Goal: Transaction & Acquisition: Purchase product/service

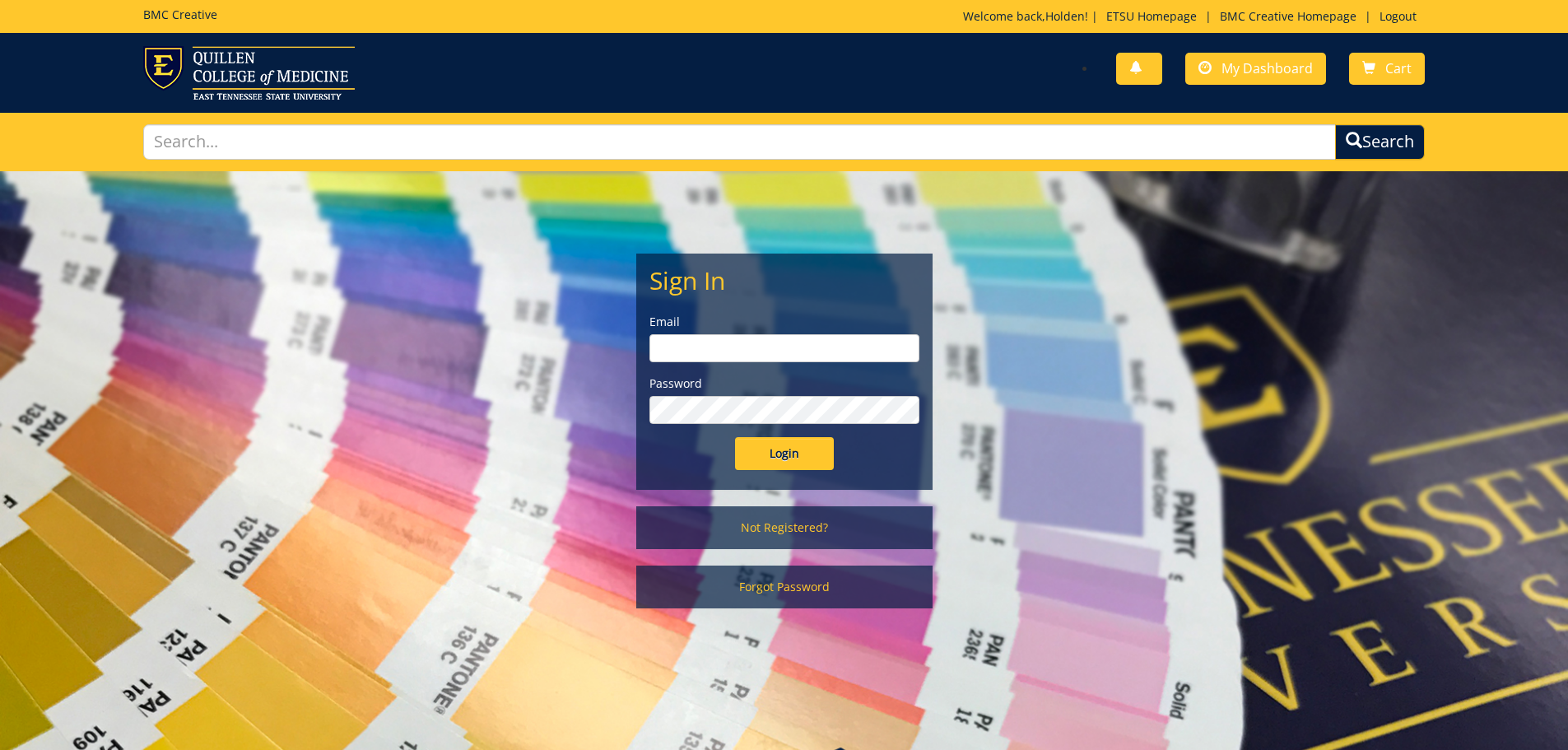
type input "[EMAIL_ADDRESS][DOMAIN_NAME]"
click at [797, 450] on input "Login" at bounding box center [784, 453] width 99 height 33
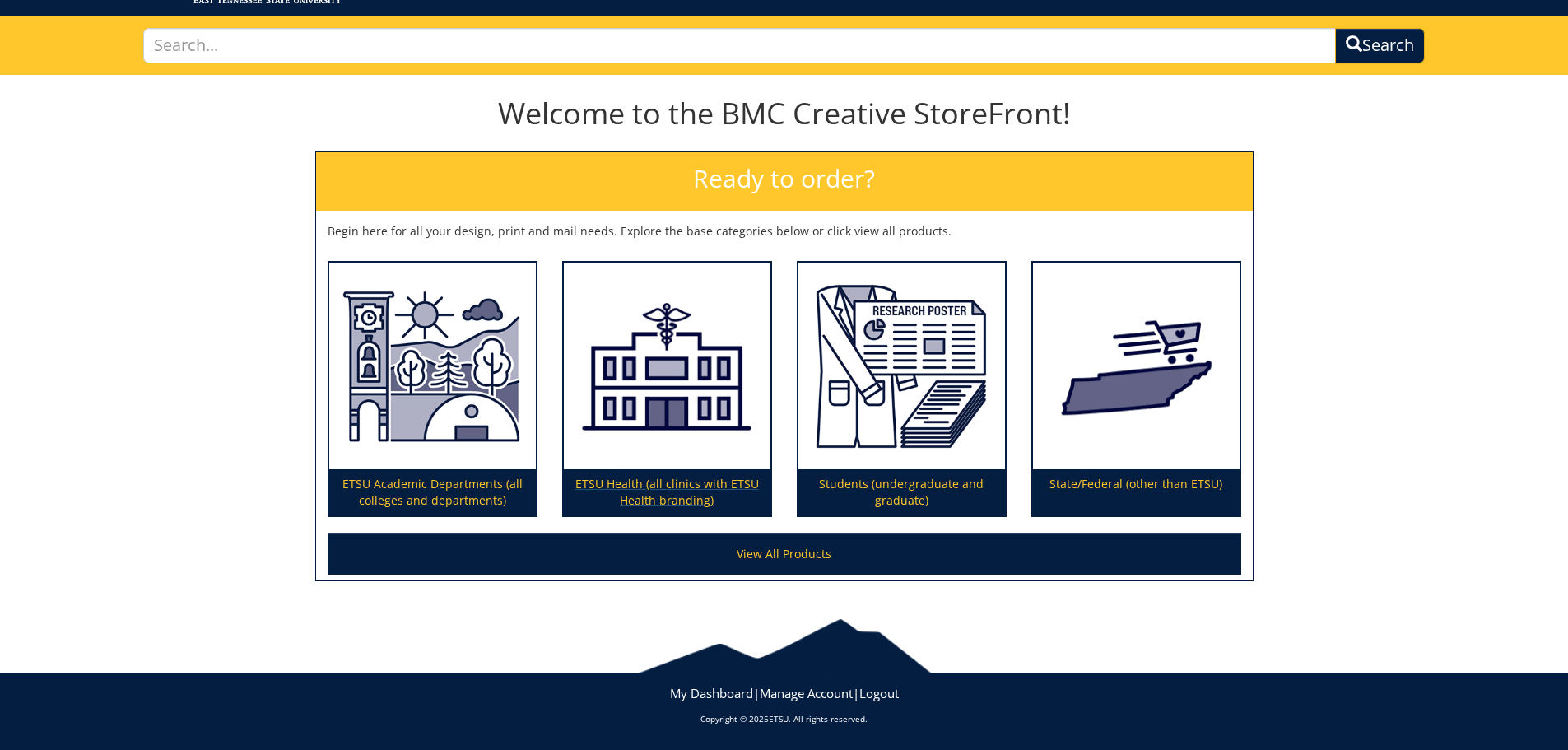
scroll to position [14, 0]
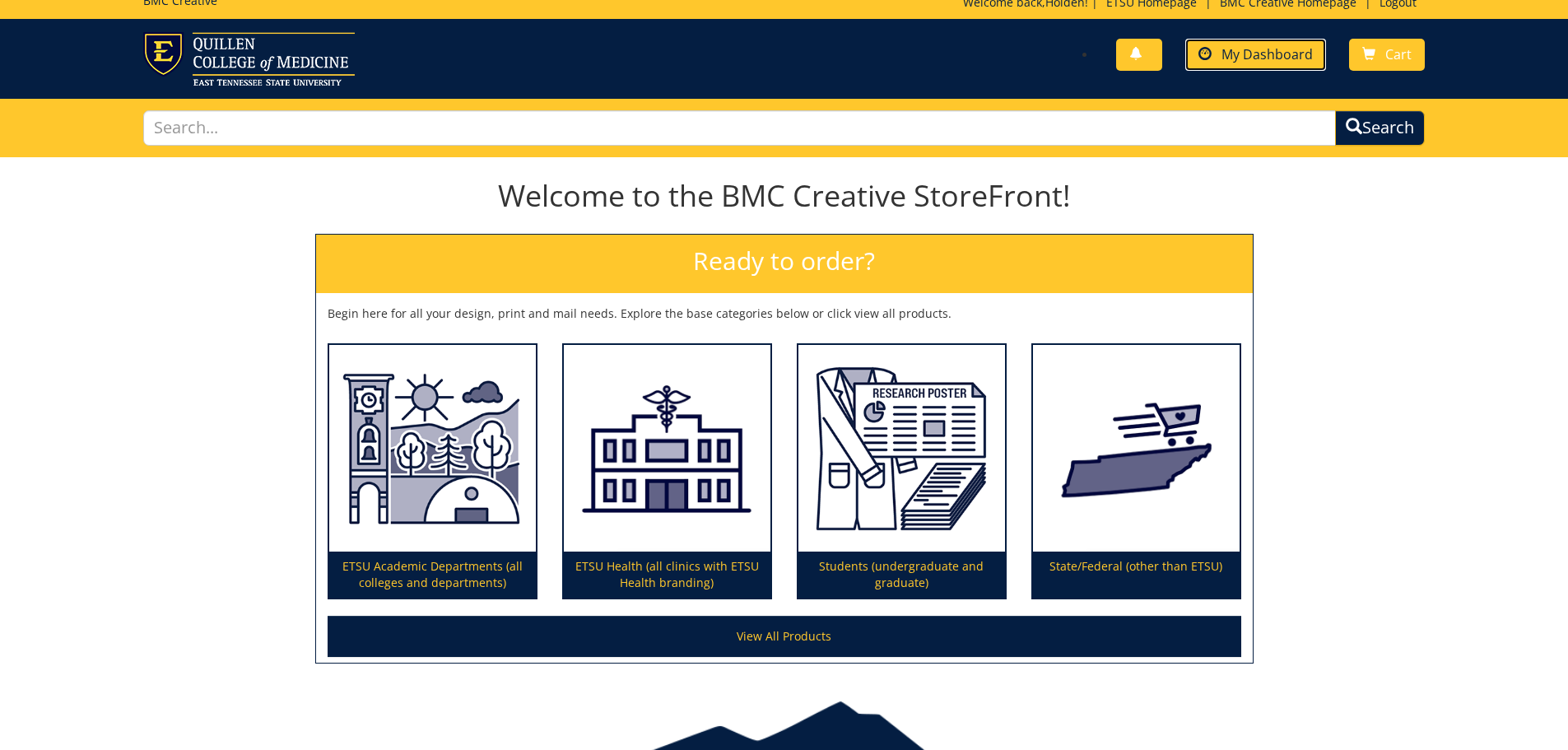
click at [1298, 60] on span "My Dashboard" at bounding box center [1266, 54] width 91 height 18
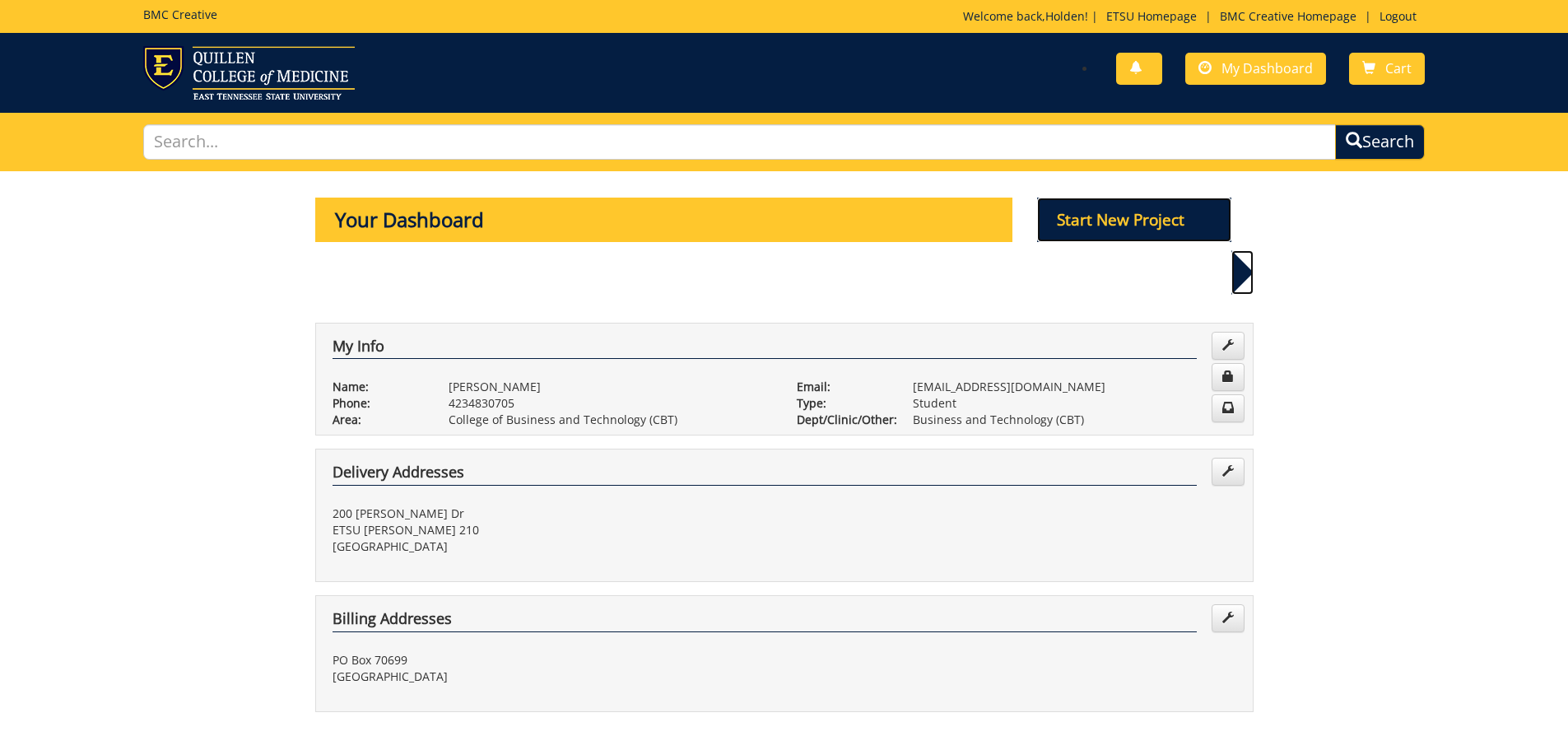
click at [1149, 220] on p "Start New Project" at bounding box center [1135, 220] width 194 height 44
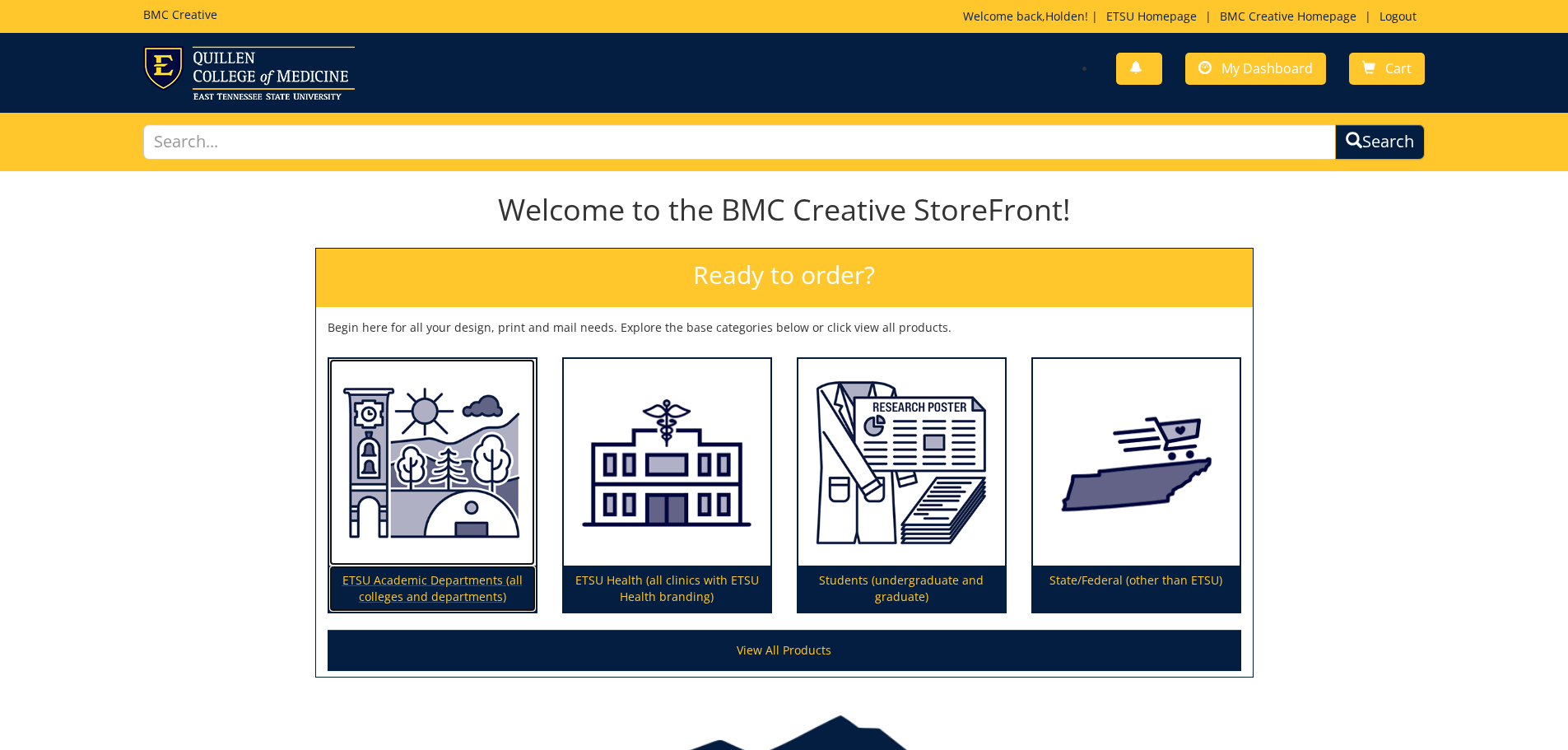
click at [465, 506] on img at bounding box center [432, 463] width 206 height 207
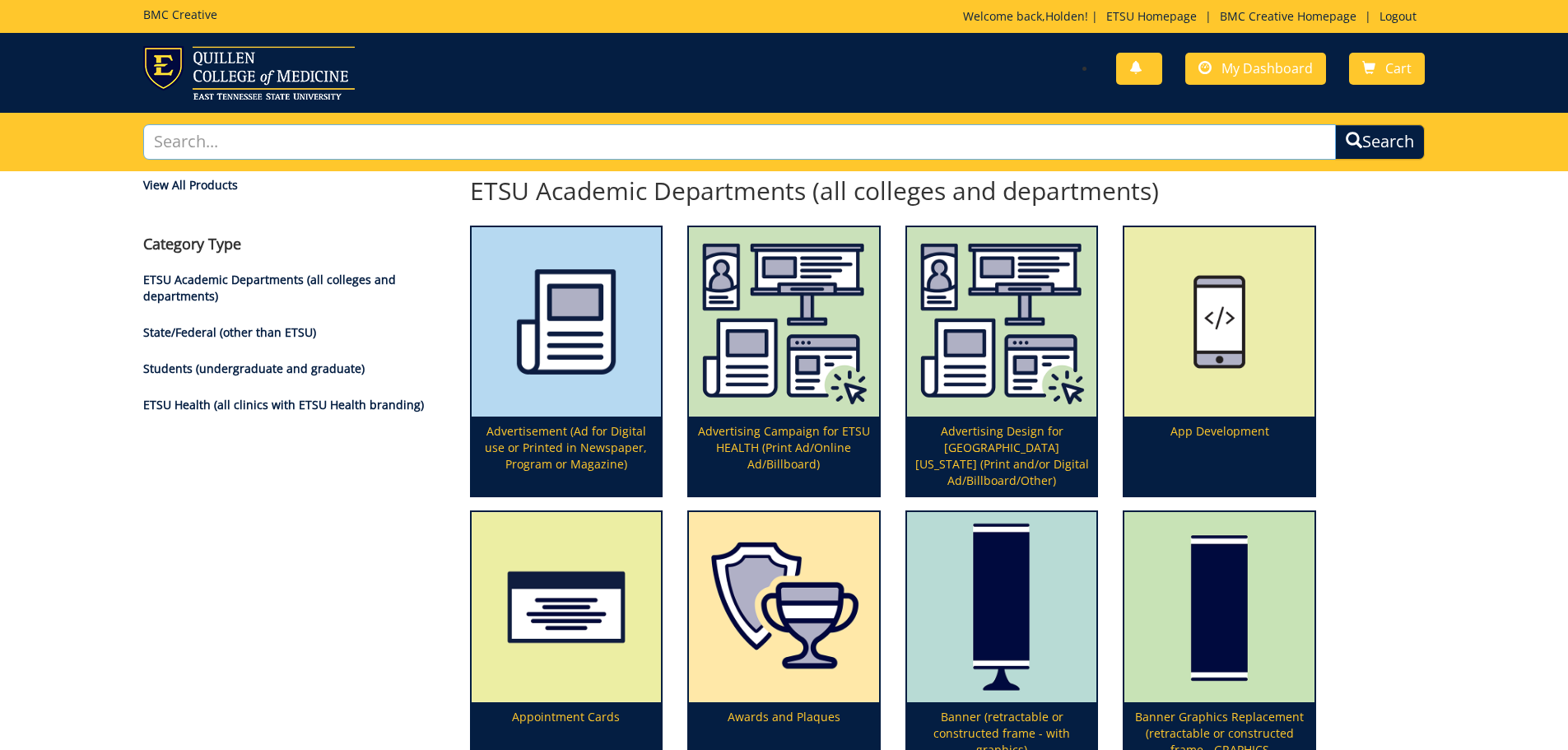
click at [770, 156] on input "text" at bounding box center [740, 142] width 1194 height 36
type input "post"
click at [1335, 124] on button "Search" at bounding box center [1380, 142] width 90 height 36
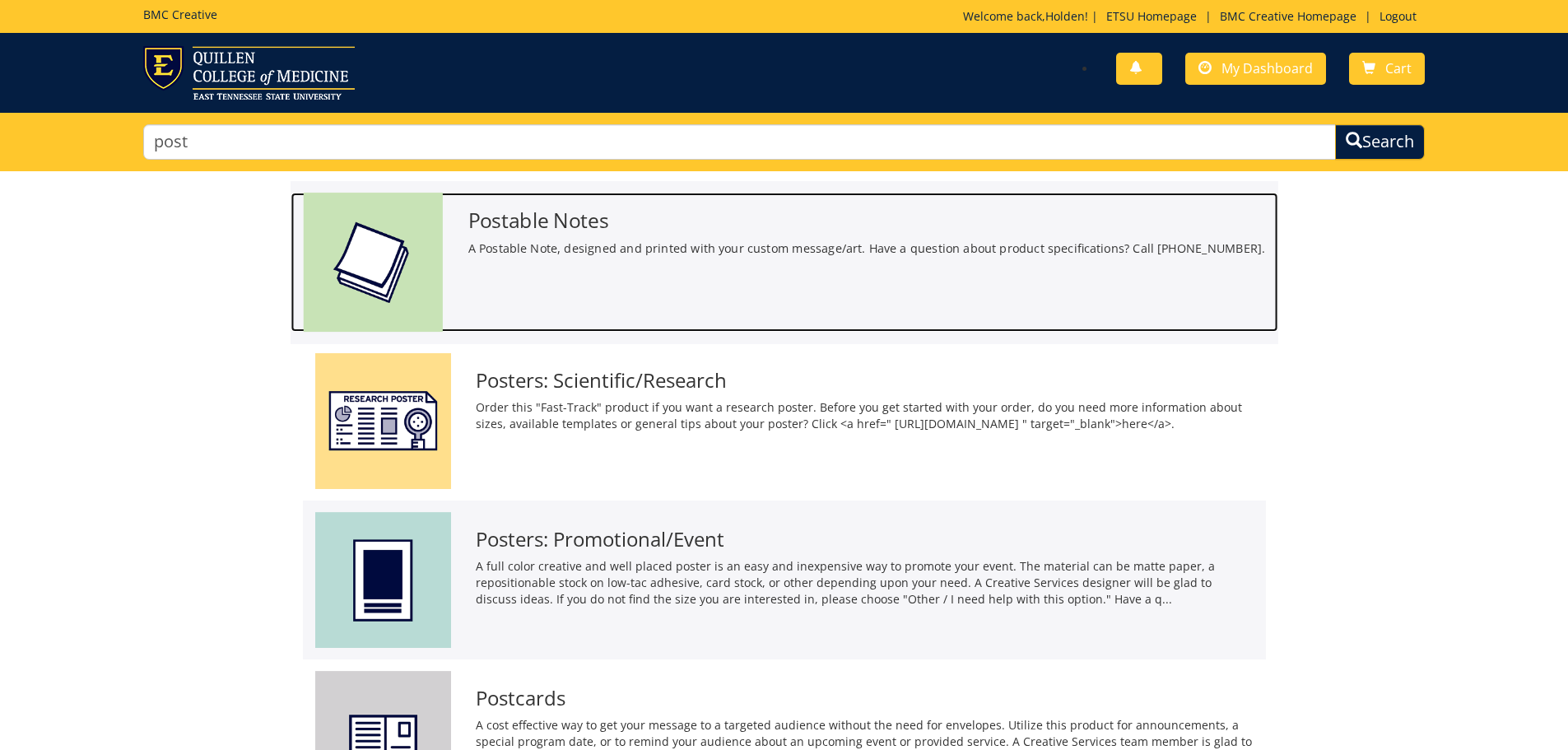
click at [688, 251] on p "A Postable Note, designed and printed with your custom message/art. Have a ques…" at bounding box center [866, 248] width 797 height 17
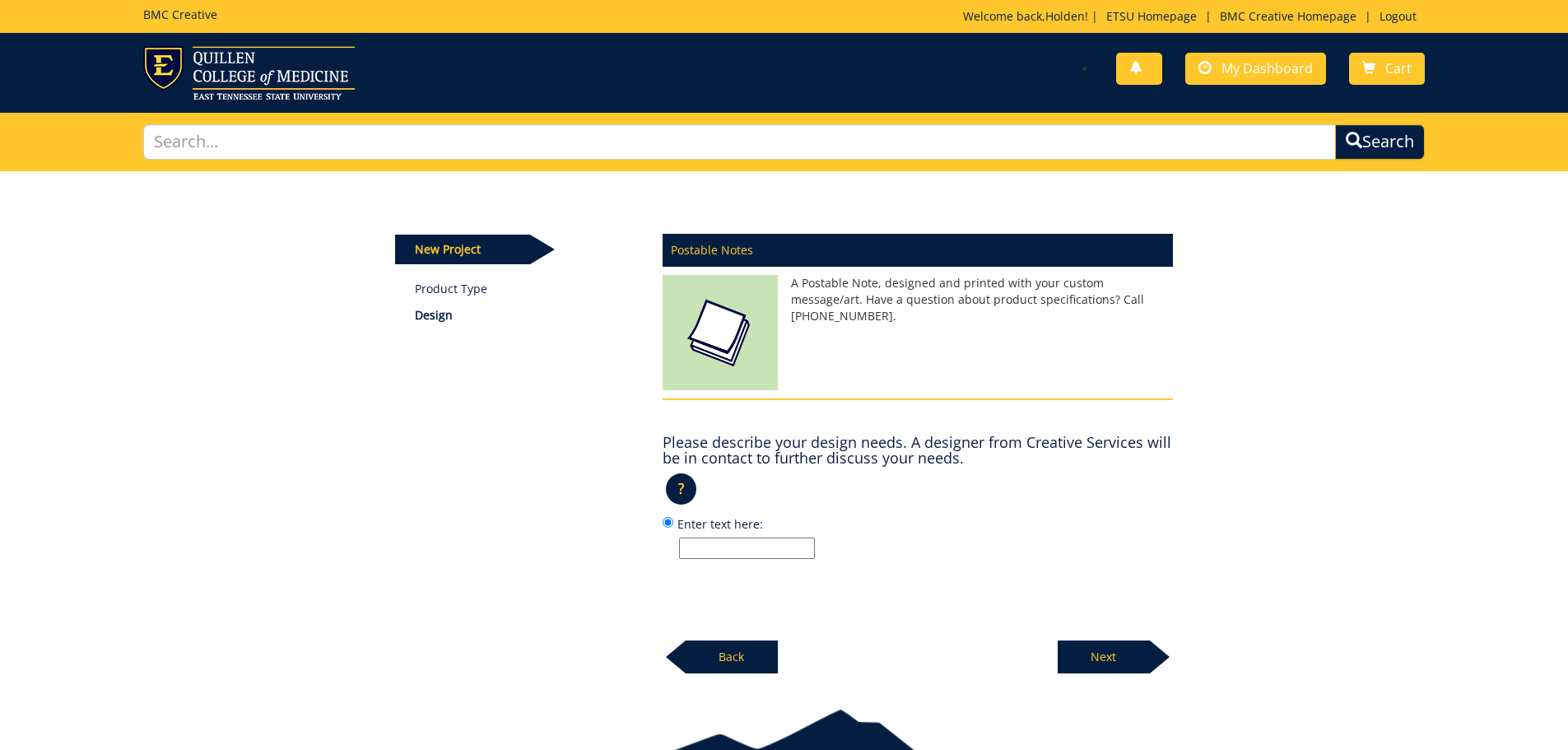
scroll to position [82, 0]
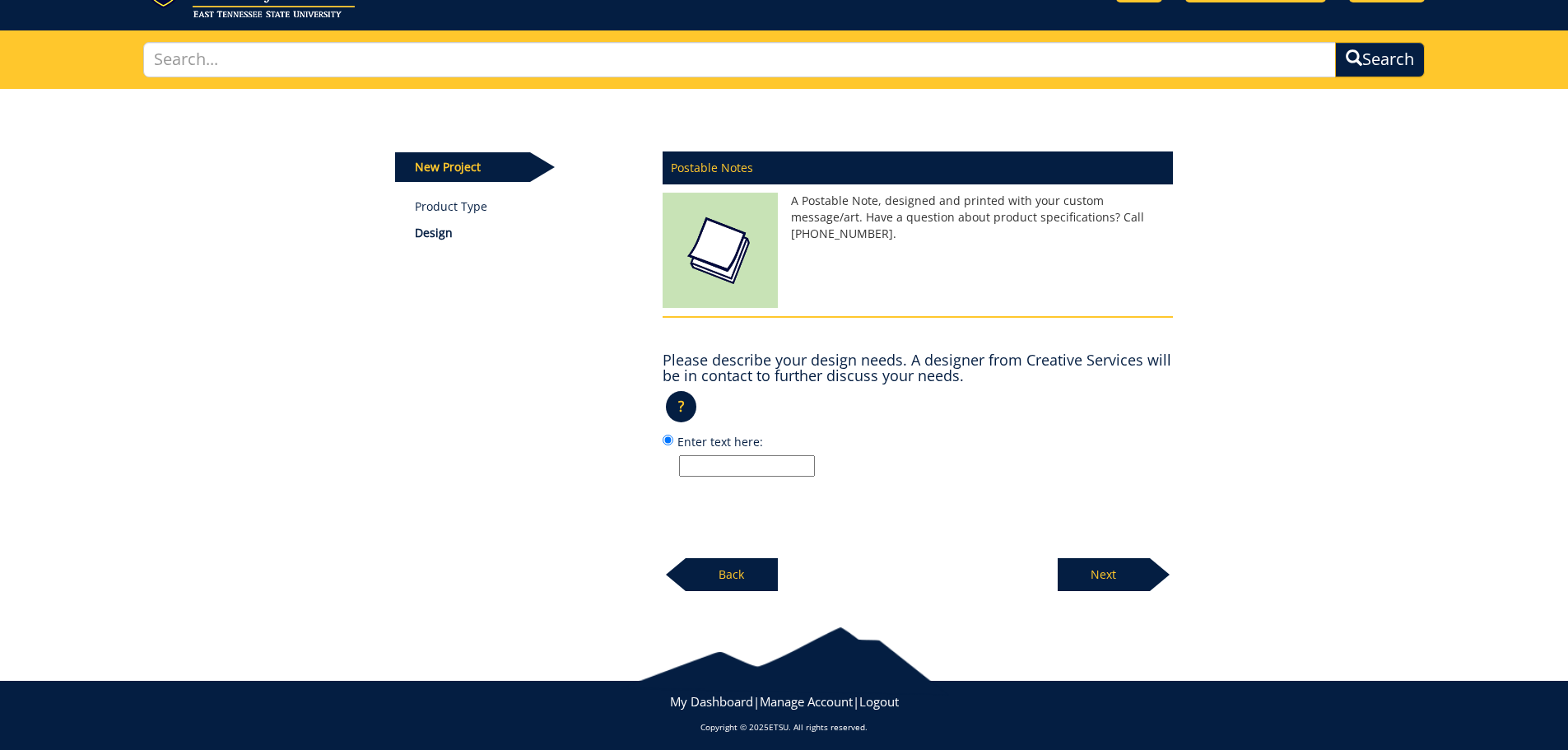
click at [750, 466] on input "Enter text here:" at bounding box center [747, 465] width 136 height 22
click at [882, 447] on label "Enter text here:" at bounding box center [918, 454] width 511 height 44
click at [674, 446] on input "Enter text here:" at bounding box center [667, 439] width 10 height 10
click at [674, 407] on p "?" at bounding box center [681, 406] width 30 height 31
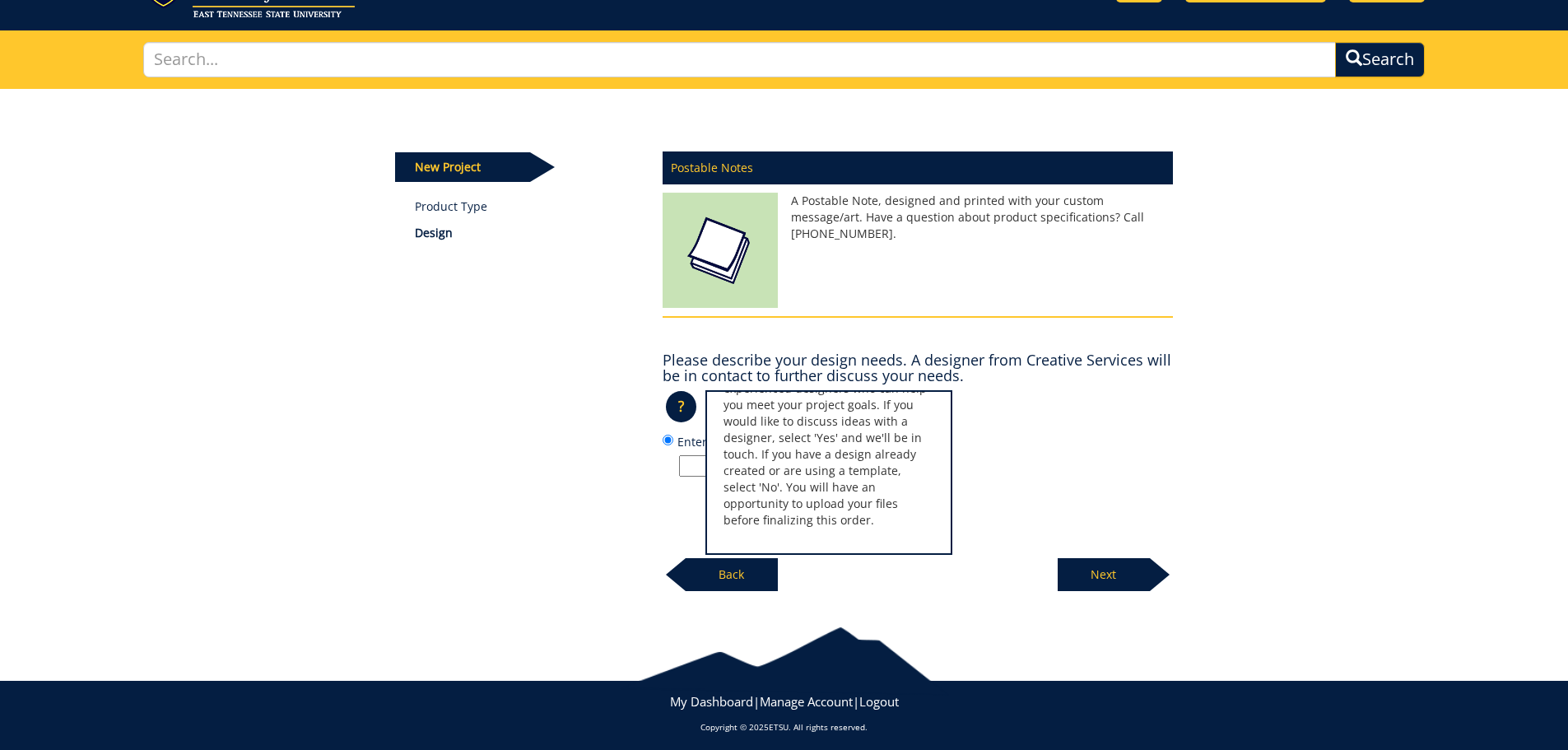
scroll to position [0, 0]
click at [1119, 436] on label "Enter text here:" at bounding box center [918, 454] width 511 height 44
click at [674, 436] on input "Enter text here:" at bounding box center [667, 439] width 10 height 10
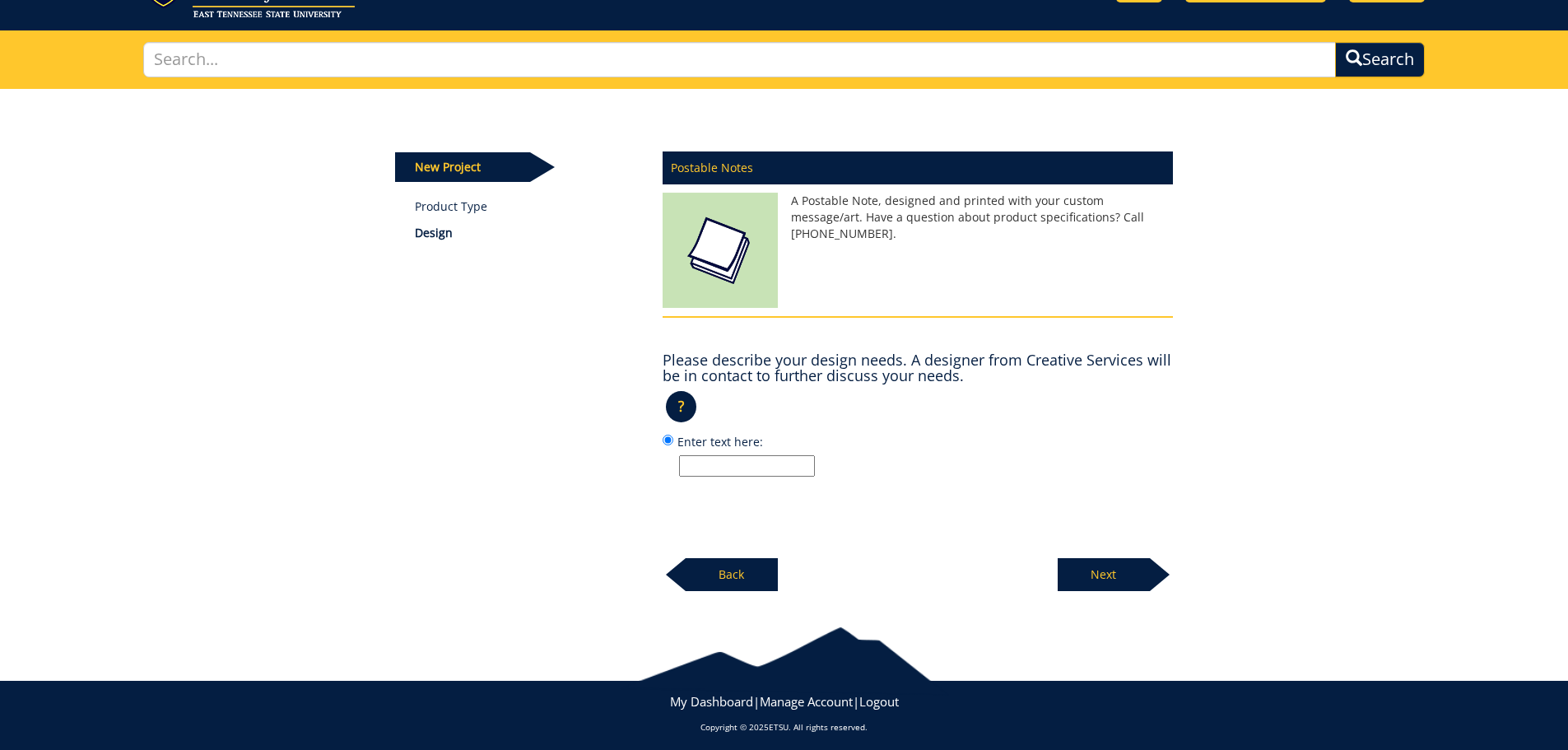
click at [670, 412] on p "?" at bounding box center [681, 406] width 30 height 31
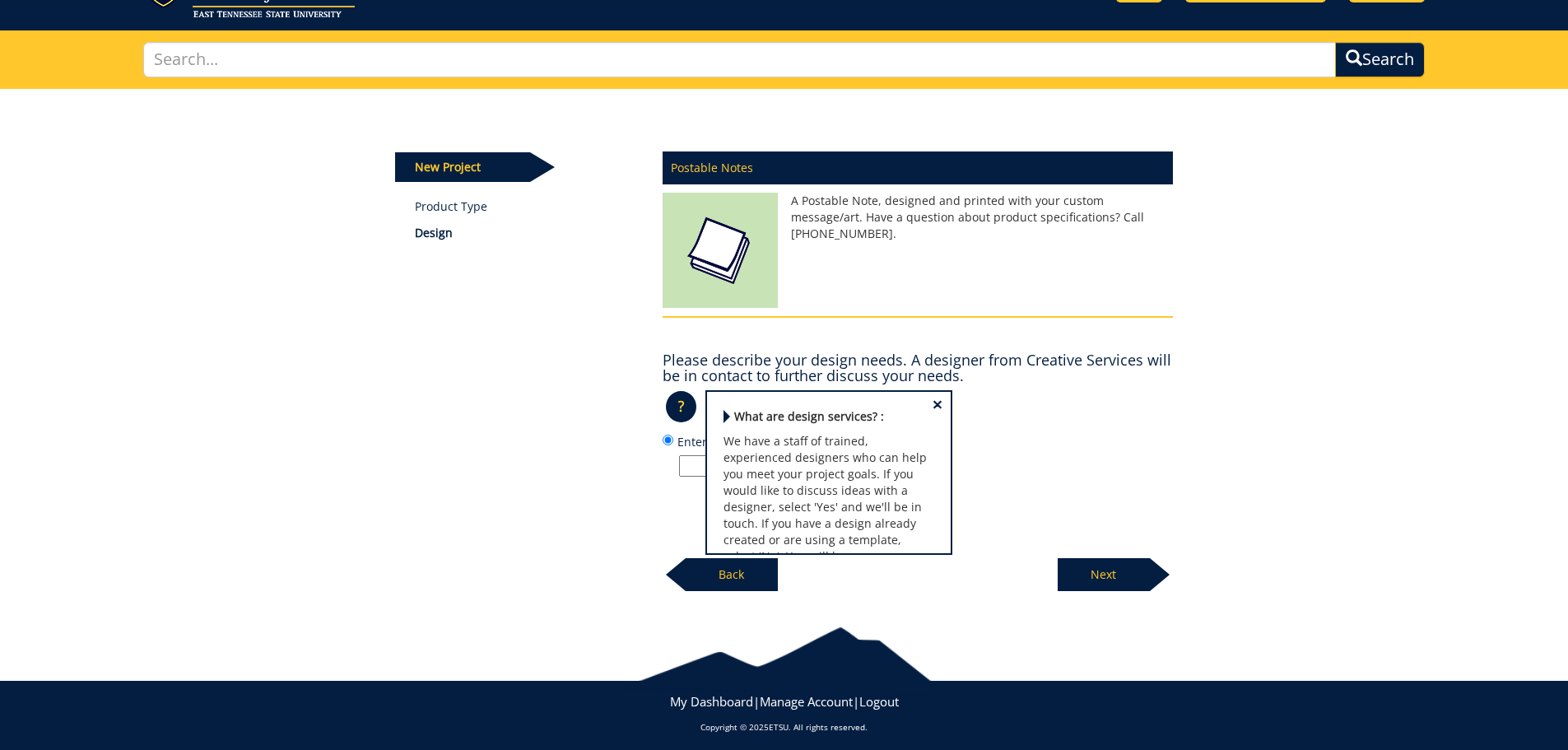
scroll to position [69, 0]
click at [1214, 448] on div "New Project Product Type Design Postable Notes A Postable Note, designed and pr…" at bounding box center [784, 340] width 963 height 503
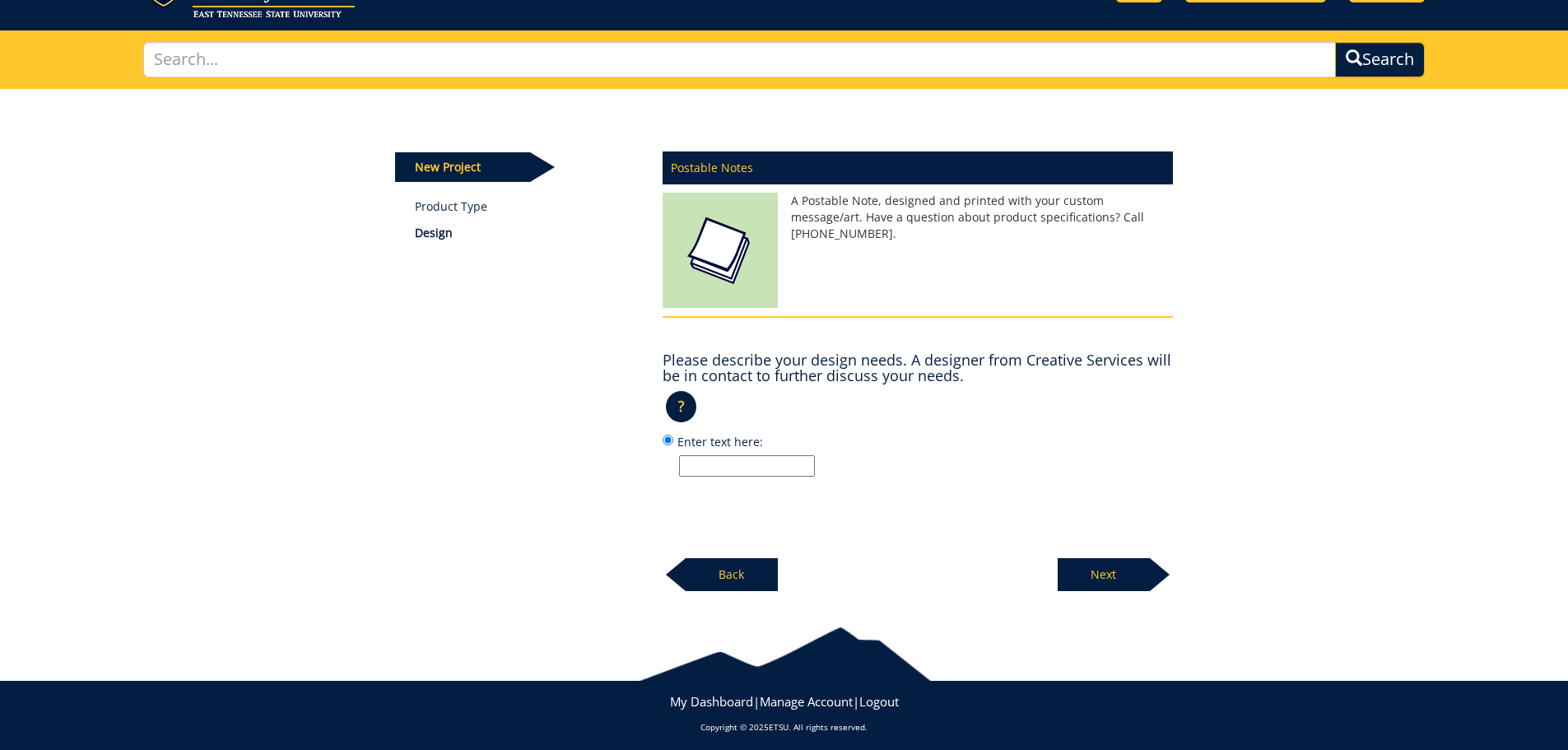
click at [678, 406] on p "?" at bounding box center [681, 406] width 30 height 31
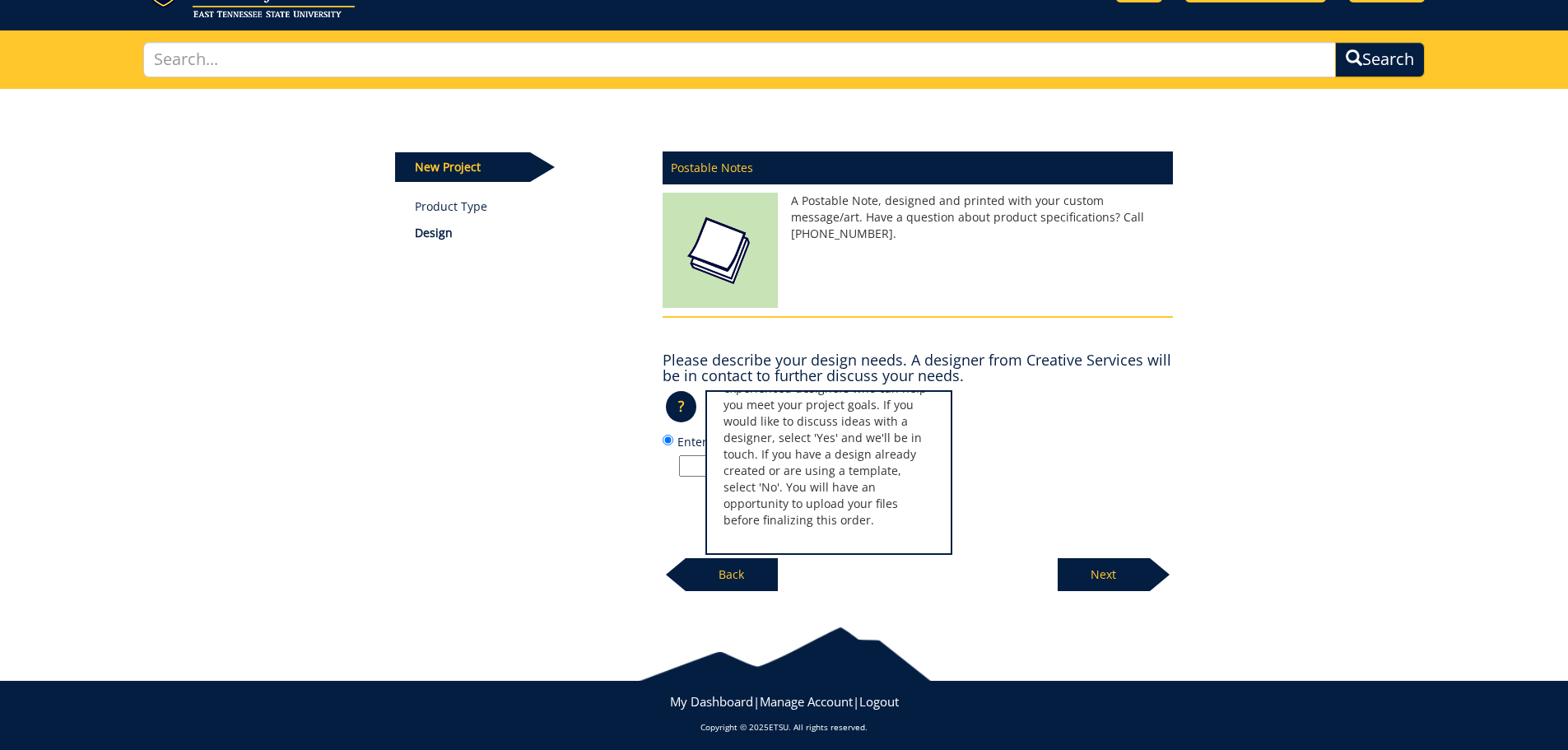
click at [944, 357] on h4 "Please describe your design needs. A designer from Creative Services will be in…" at bounding box center [918, 368] width 511 height 33
